Goal: Task Accomplishment & Management: Manage account settings

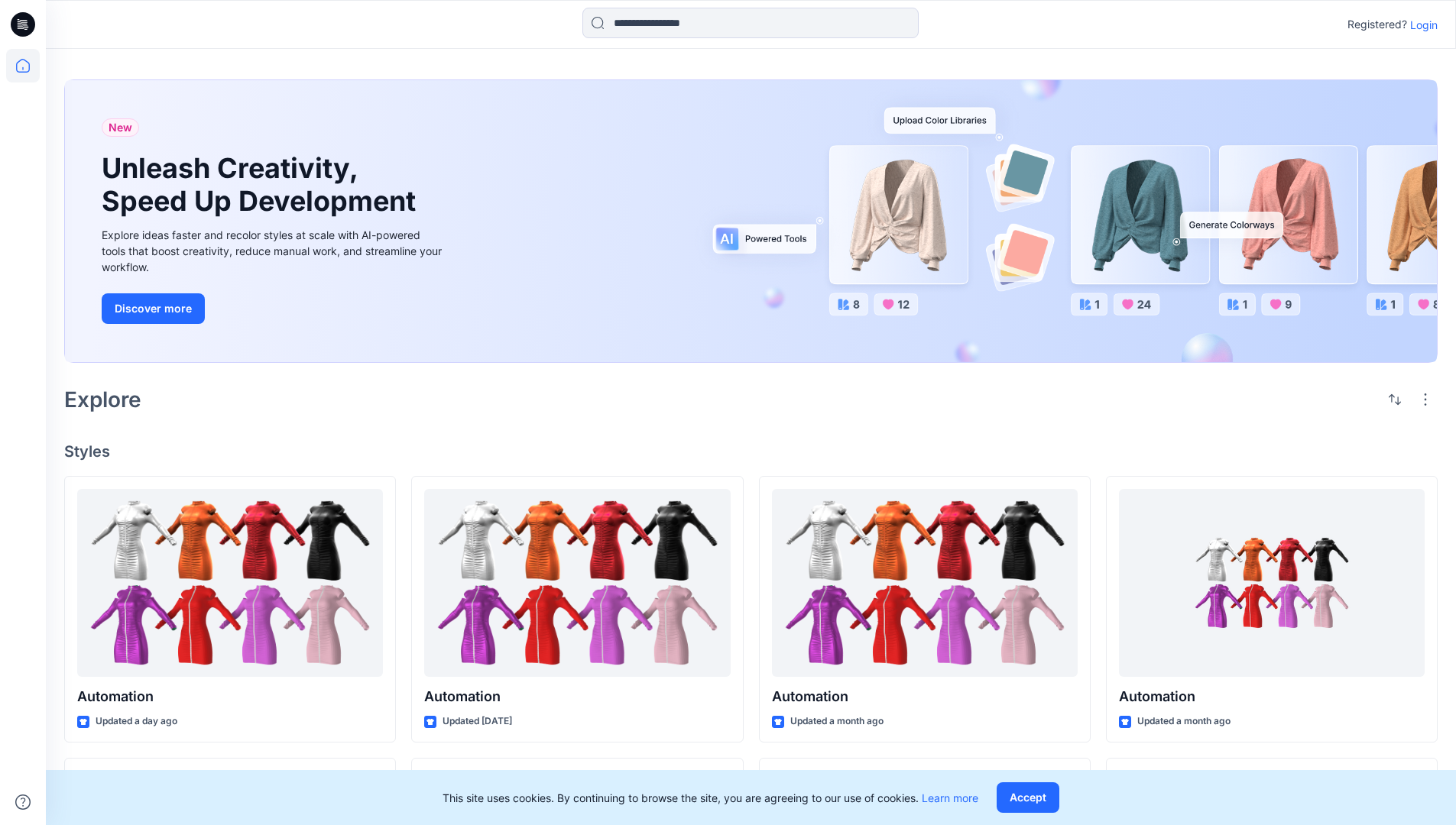
click at [1420, 24] on p "Login" at bounding box center [1424, 25] width 28 height 16
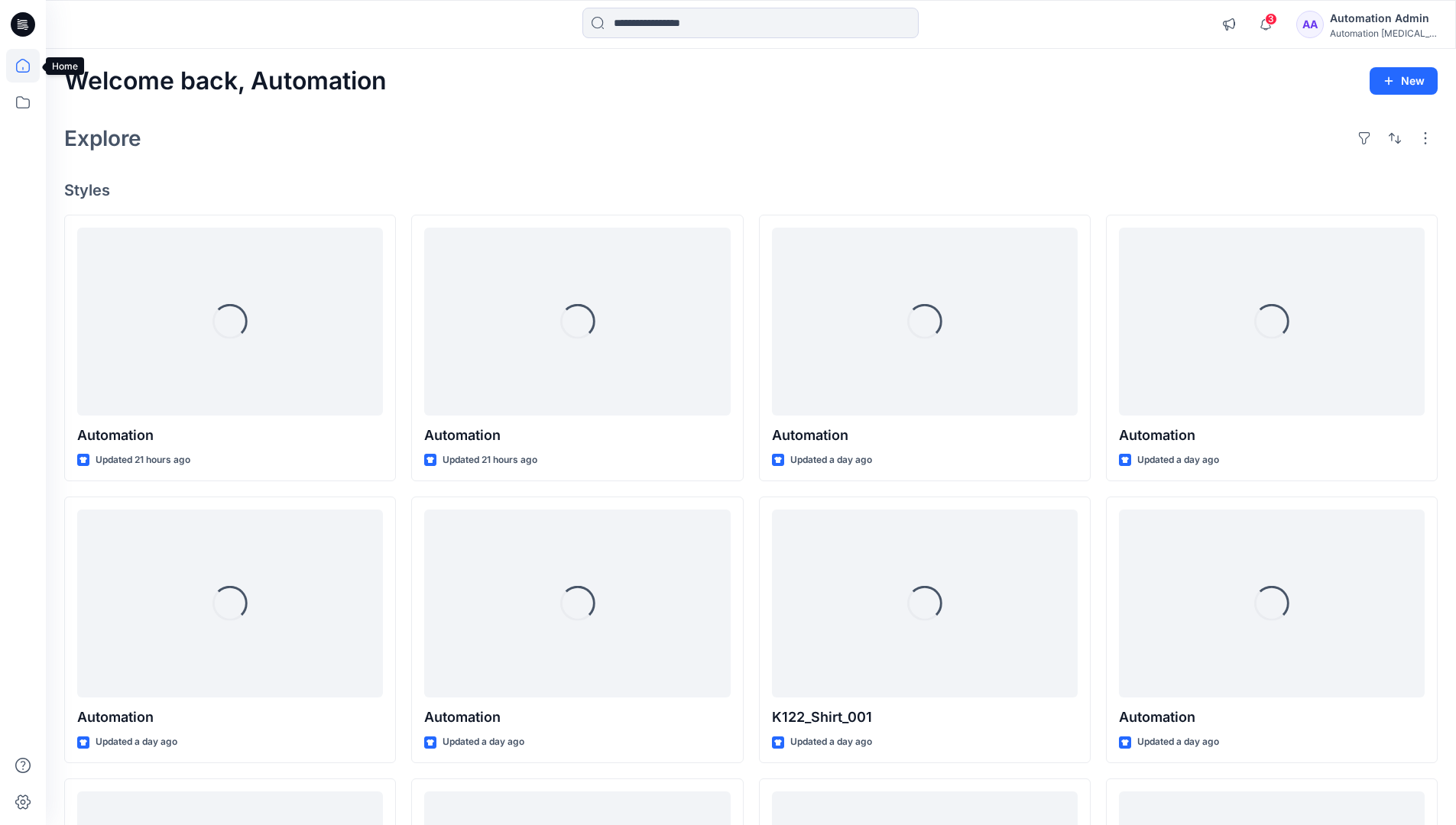
click at [29, 66] on icon at bounding box center [23, 66] width 14 height 14
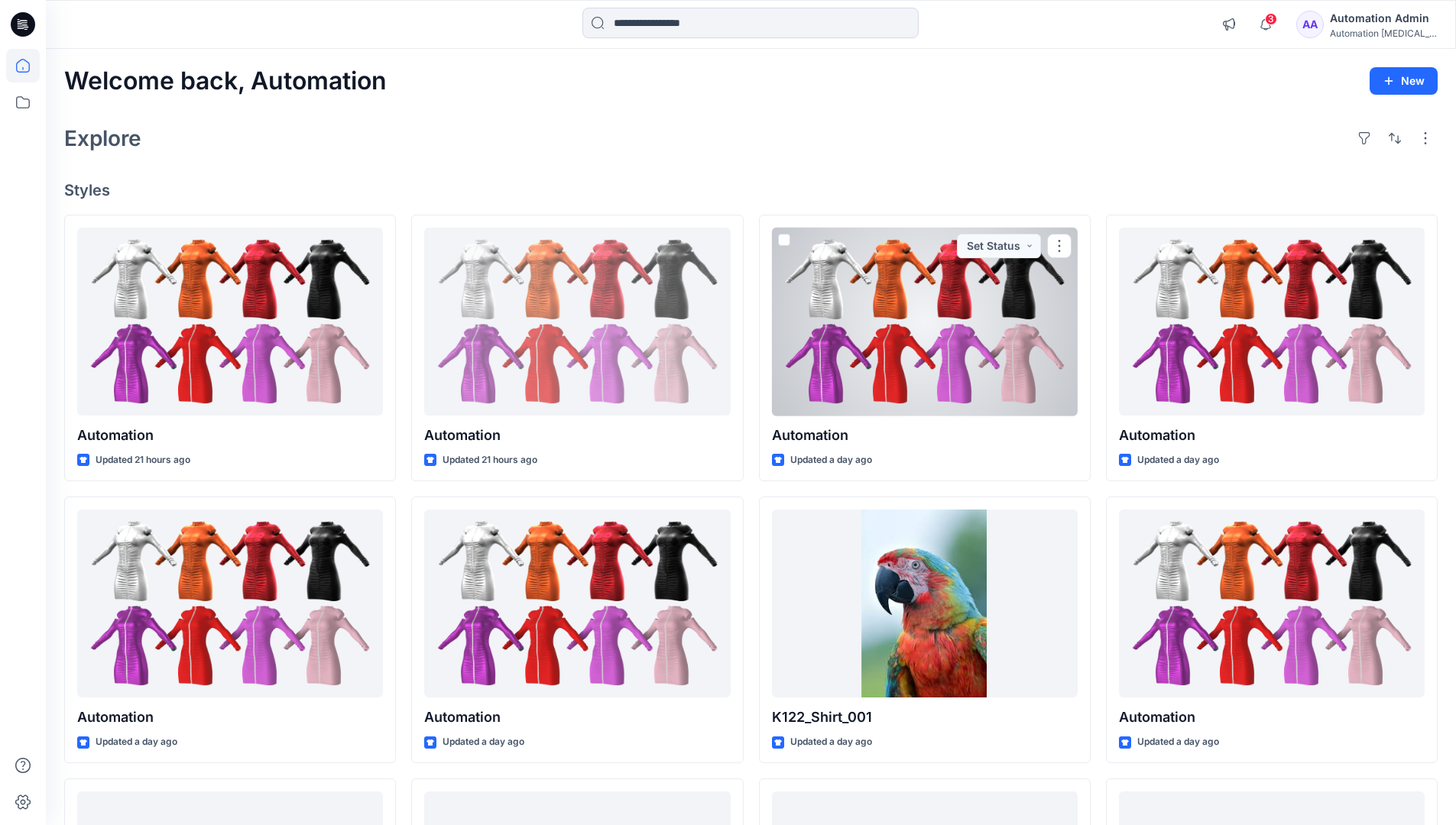
click at [1377, 22] on div "Automation Admin" at bounding box center [1383, 18] width 107 height 19
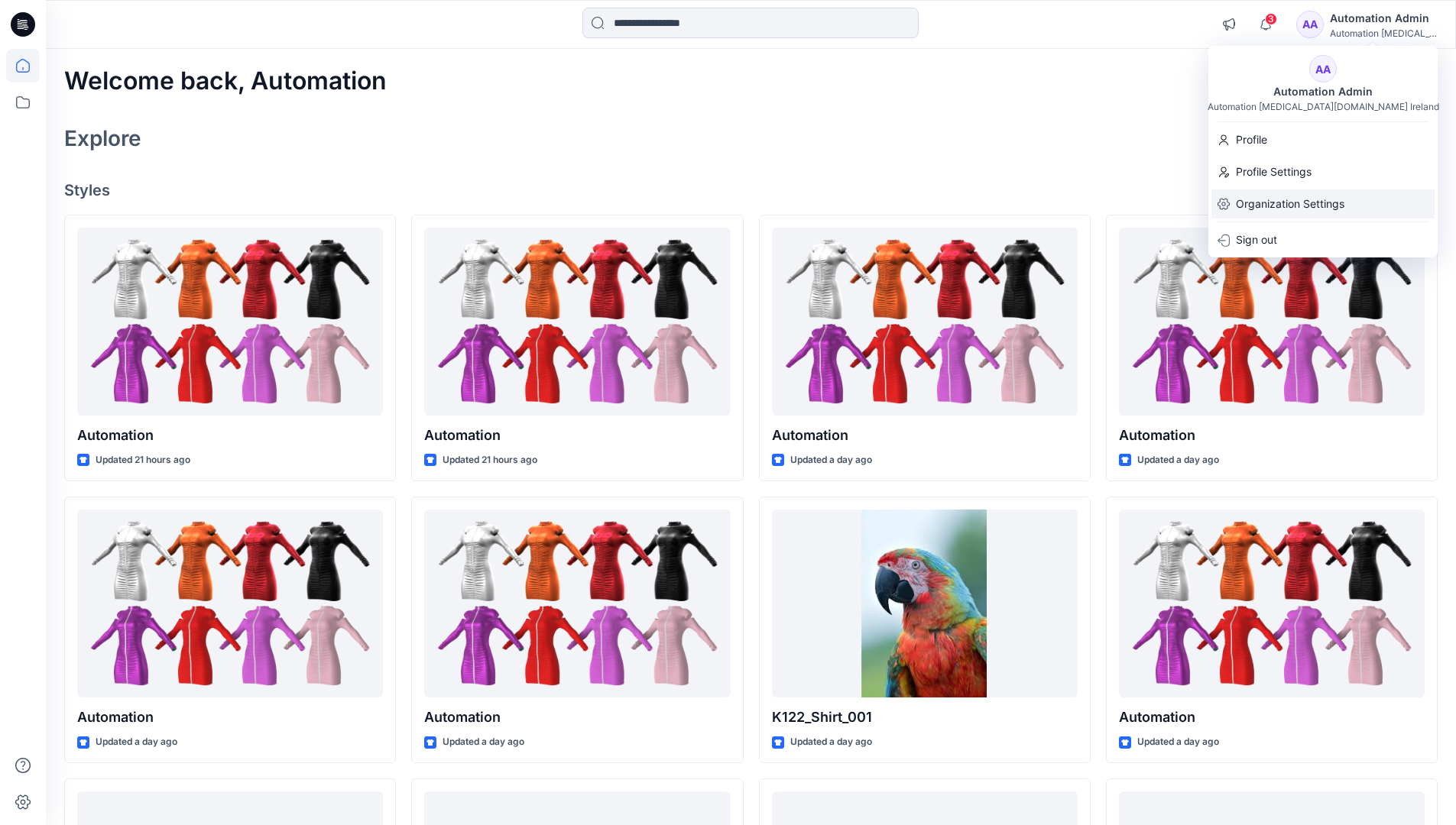
click at [1298, 197] on p "Organization Settings" at bounding box center [1290, 204] width 108 height 29
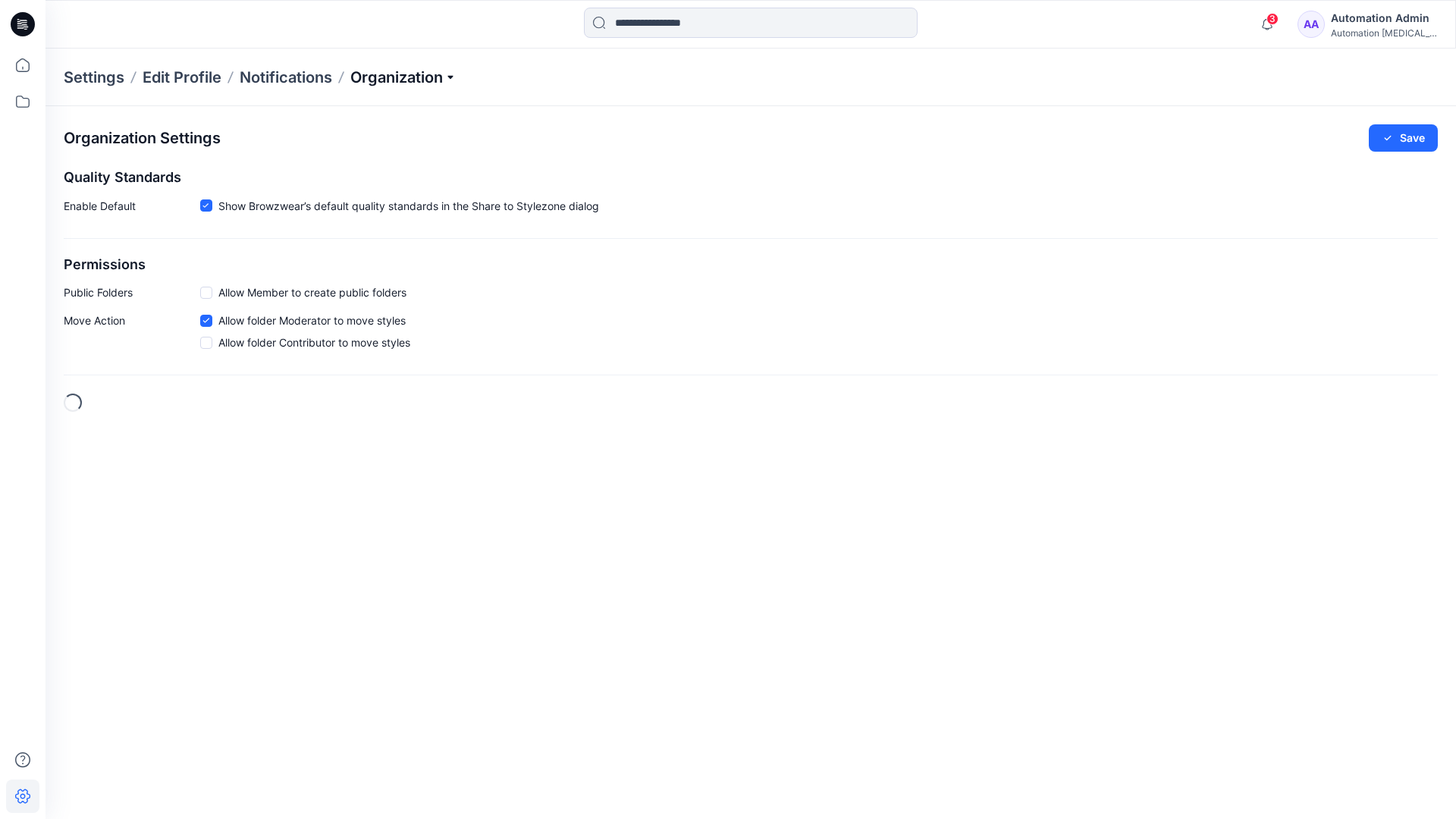
click at [455, 75] on p "Organization" at bounding box center [403, 77] width 106 height 21
click at [399, 170] on link "Edit Style Information Fields" at bounding box center [405, 173] width 221 height 31
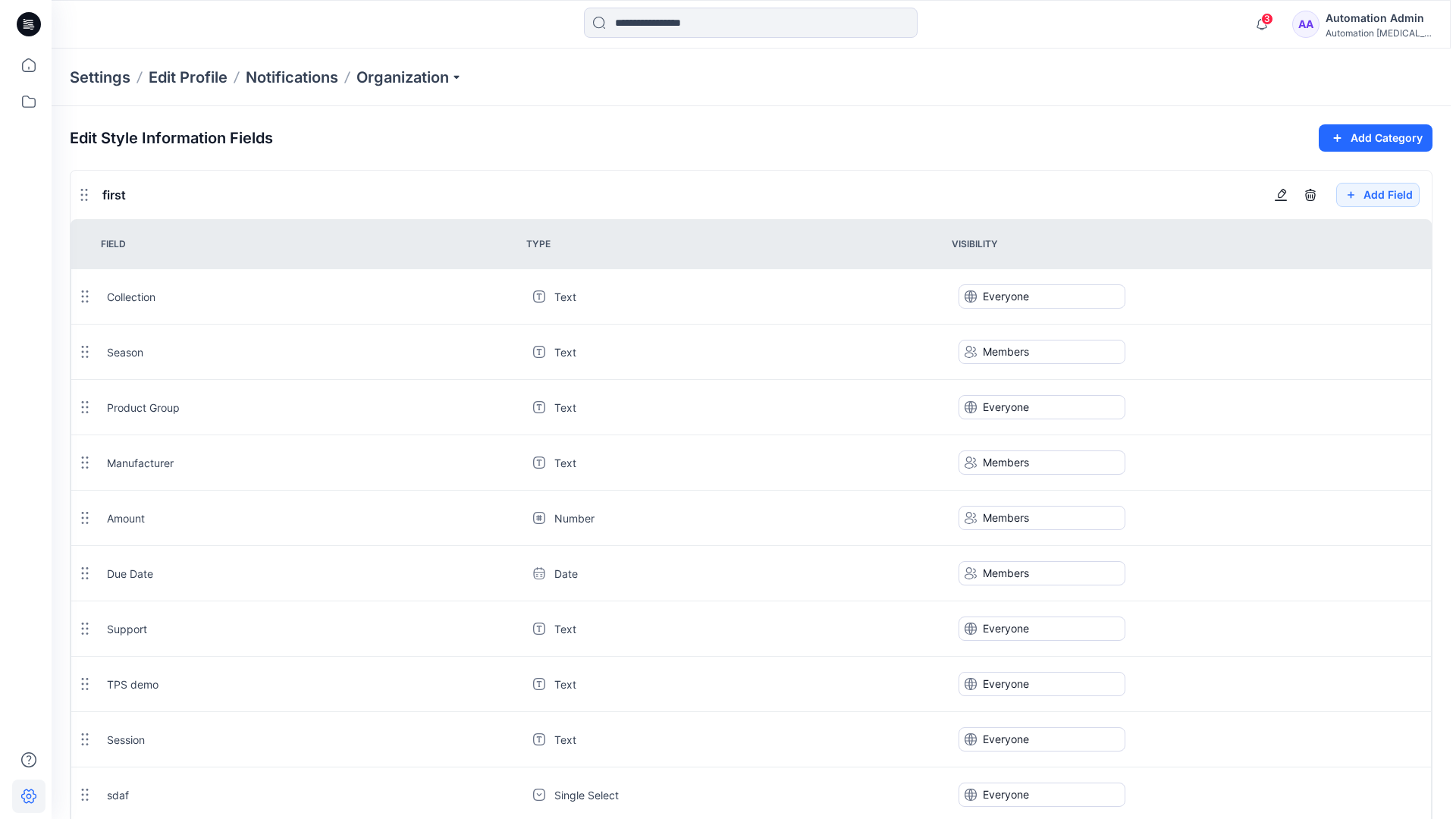
scroll to position [1367, 0]
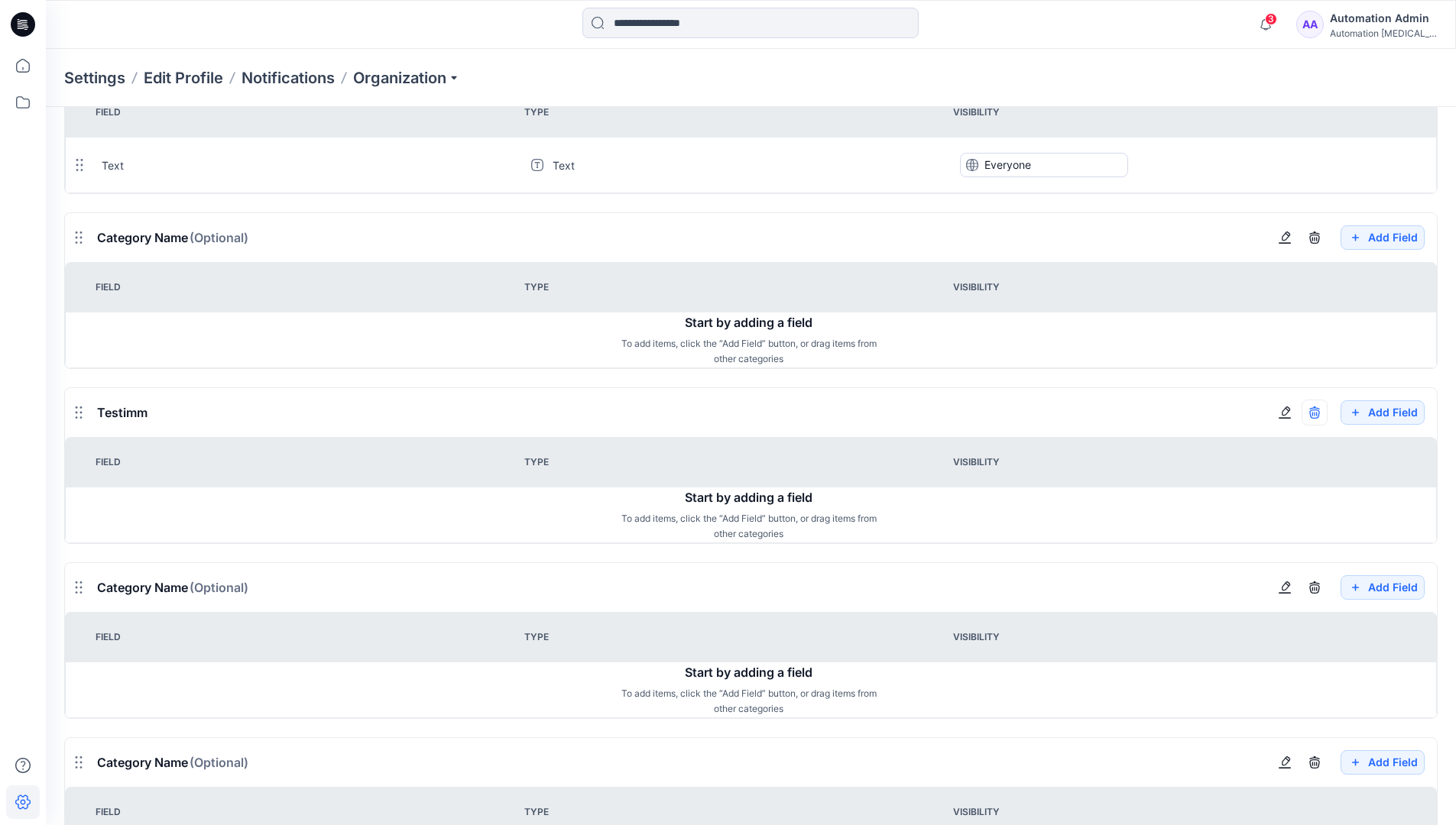
click at [1314, 412] on icon "button" at bounding box center [1314, 412] width 12 height 12
click at [1374, 15] on div "Automation Admin" at bounding box center [1383, 18] width 107 height 19
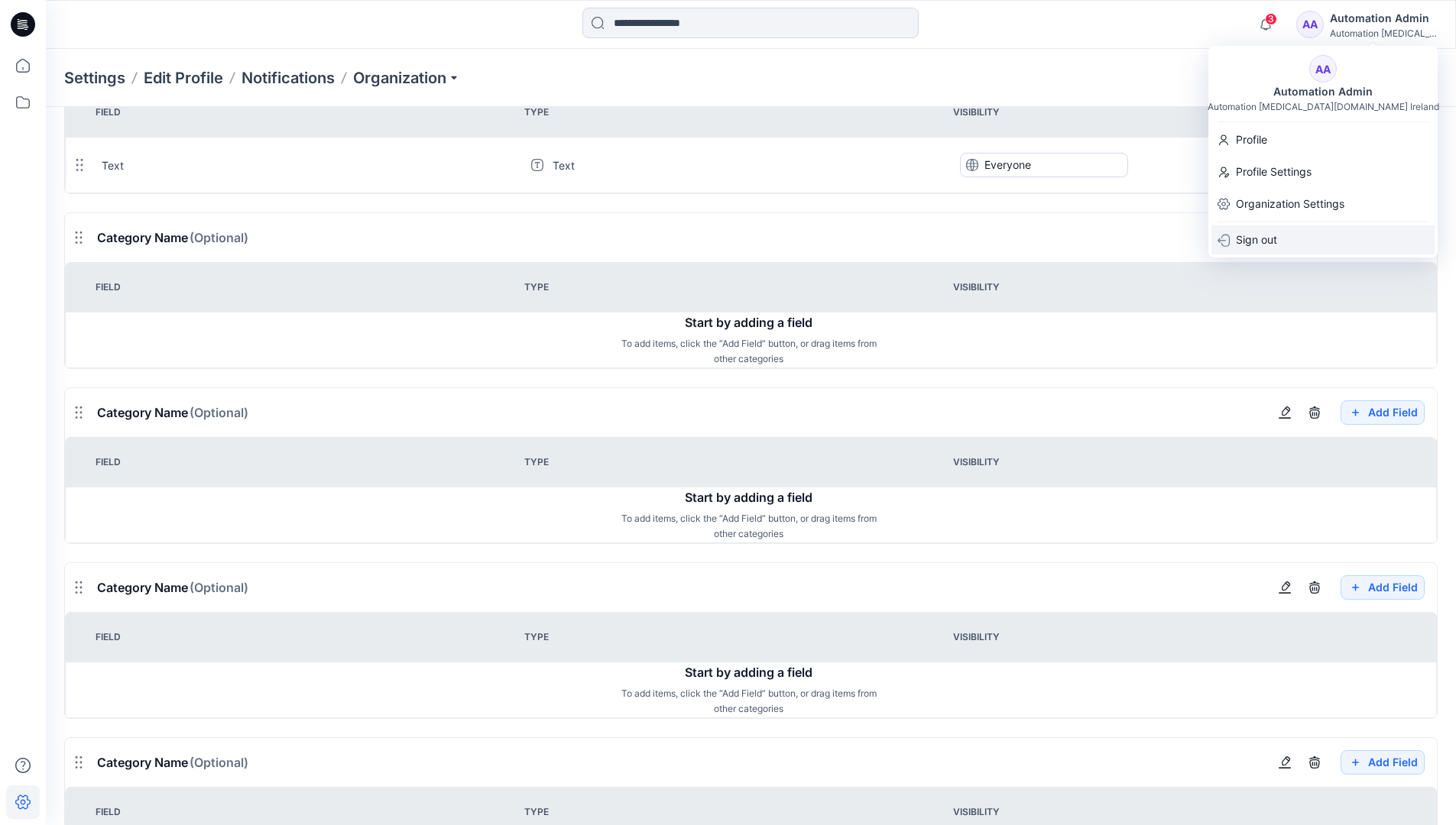
click at [1261, 239] on p "Sign out" at bounding box center [1256, 240] width 41 height 29
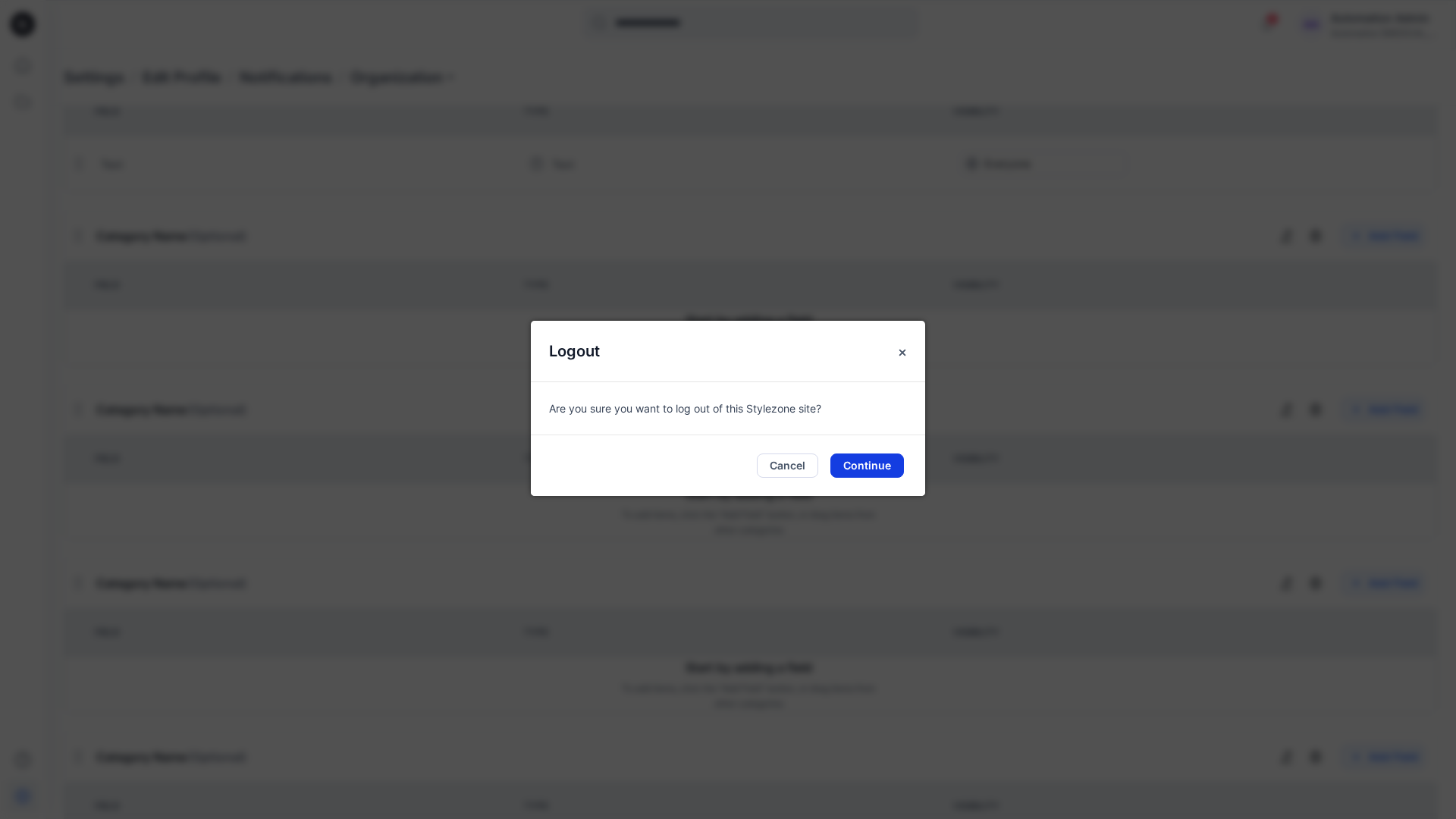
click at [885, 466] on button "Continue" at bounding box center [868, 466] width 74 height 24
